Goal: Task Accomplishment & Management: Manage account settings

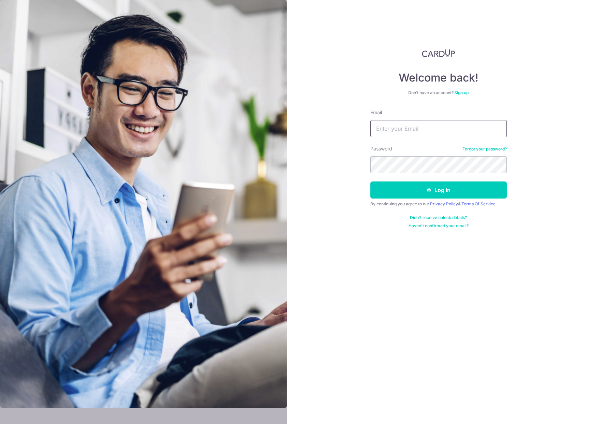
click at [387, 132] on input "Email" at bounding box center [438, 128] width 136 height 17
type input "alan8300@gmail.com"
click at [443, 190] on button "Log in" at bounding box center [438, 189] width 136 height 17
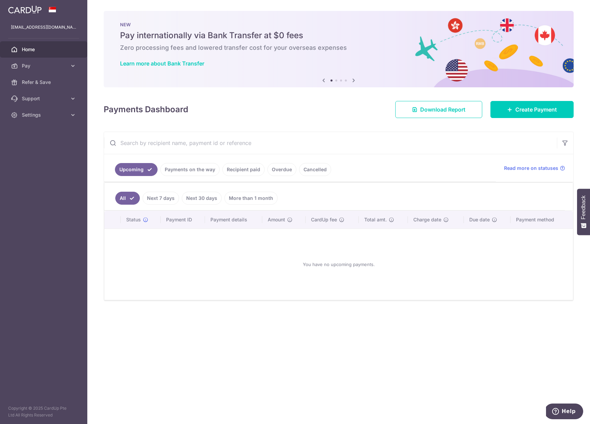
click at [247, 171] on link "Recipient paid" at bounding box center [243, 169] width 42 height 13
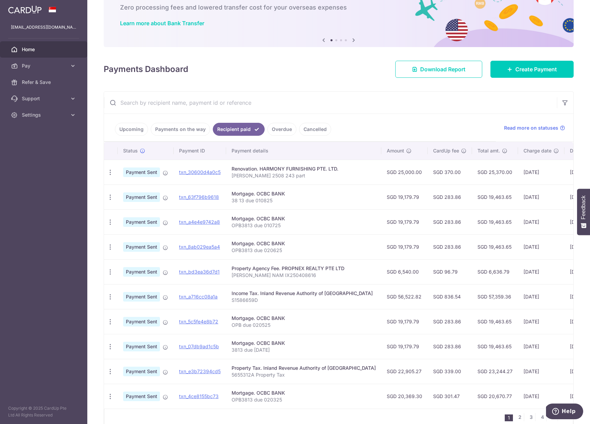
scroll to position [78, 0]
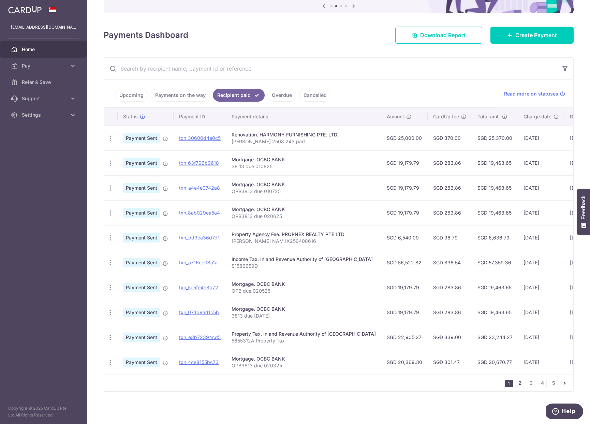
click at [516, 382] on link "2" at bounding box center [519, 383] width 8 height 8
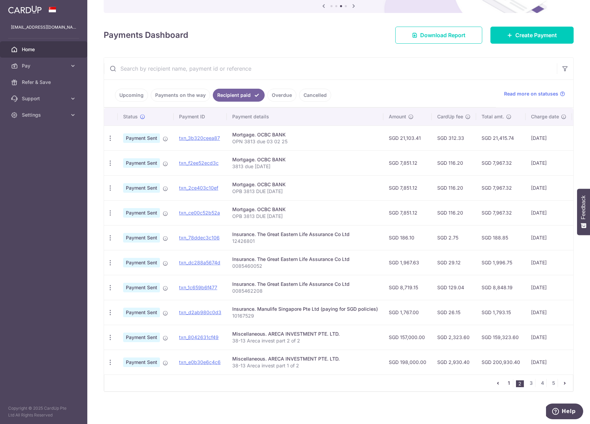
click at [504, 381] on link "1" at bounding box center [508, 383] width 8 height 8
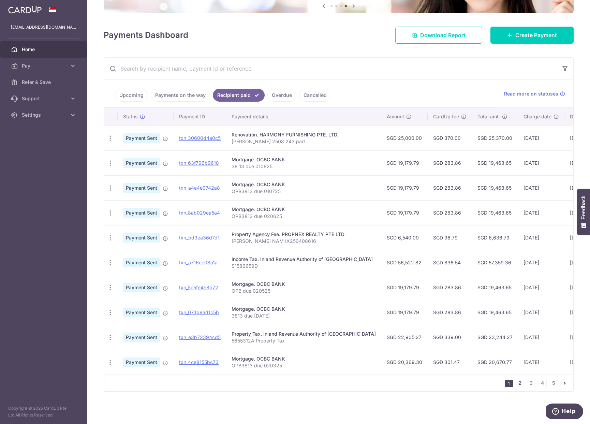
click at [515, 381] on link "2" at bounding box center [519, 383] width 8 height 8
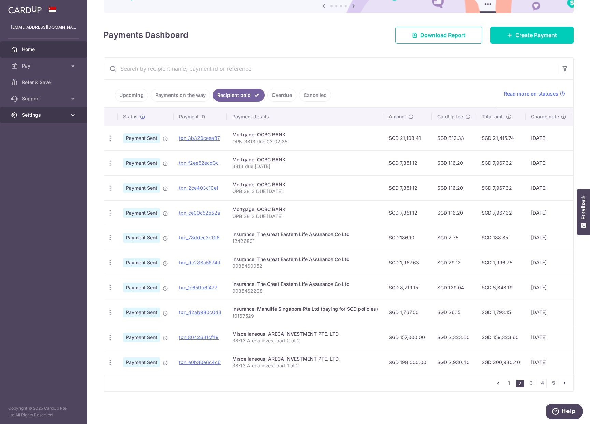
click at [41, 116] on span "Settings" at bounding box center [44, 114] width 45 height 7
click at [47, 145] on span "Logout" at bounding box center [44, 147] width 45 height 7
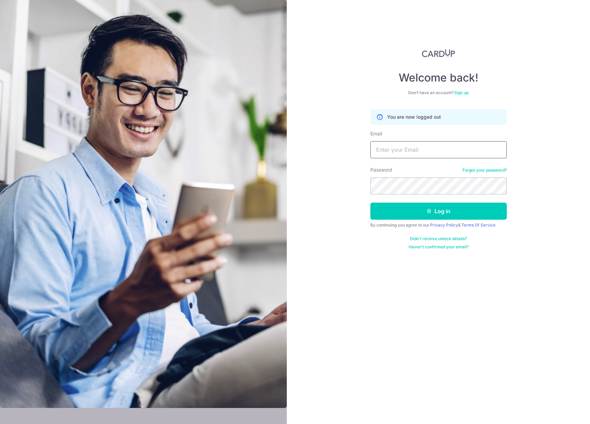
click at [388, 151] on input "Email" at bounding box center [438, 149] width 136 height 17
type input "[EMAIL_ADDRESS][DOMAIN_NAME]"
click at [448, 214] on button "Log in" at bounding box center [438, 210] width 136 height 17
